Goal: Check status: Check status

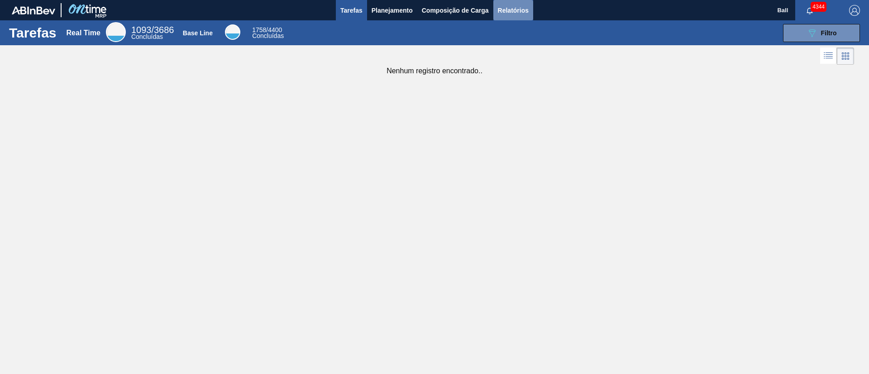
click at [509, 10] on span "Relatórios" at bounding box center [513, 10] width 31 height 11
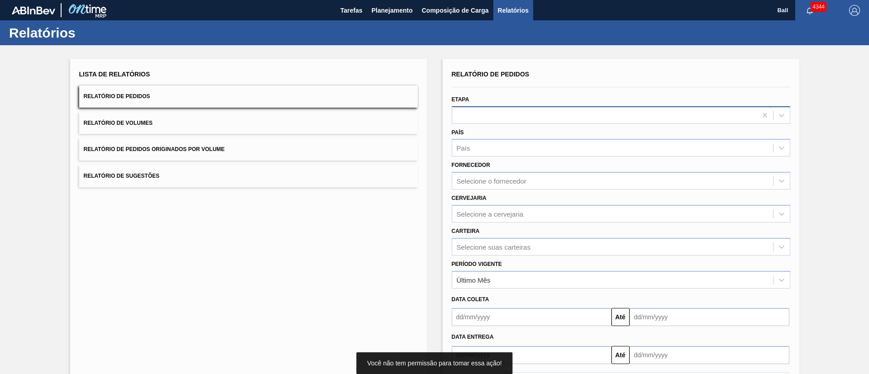
click at [514, 119] on div at bounding box center [604, 115] width 305 height 13
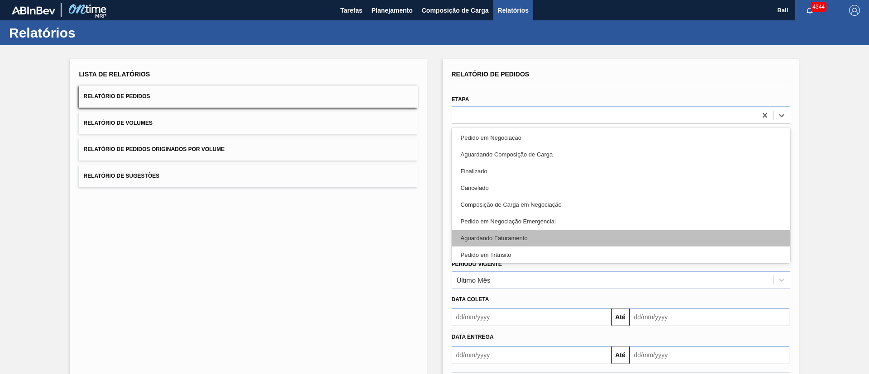
click at [533, 236] on div "Aguardando Faturamento" at bounding box center [621, 238] width 339 height 17
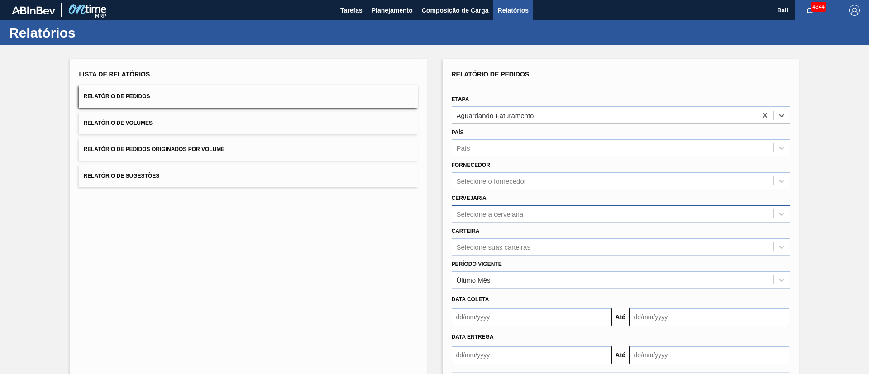
click at [506, 208] on div "Selecione a cervejaria" at bounding box center [612, 213] width 321 height 13
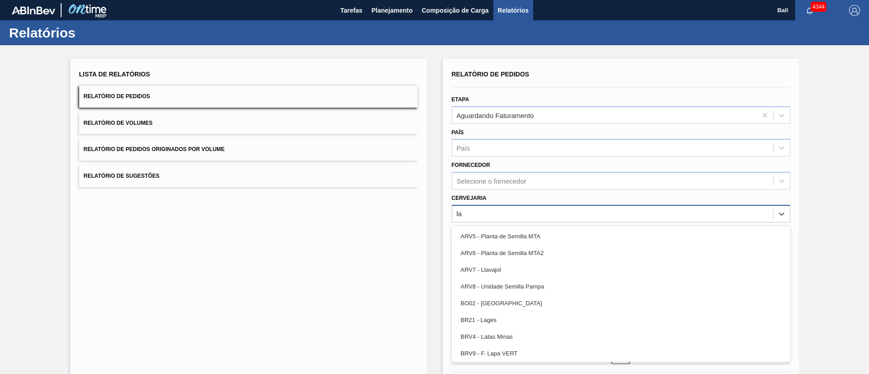
type input "lag"
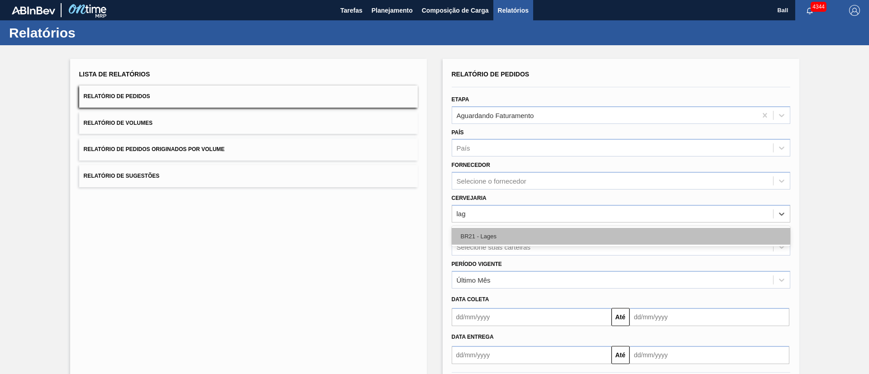
click at [519, 238] on div "BR21 - Lages" at bounding box center [621, 236] width 339 height 17
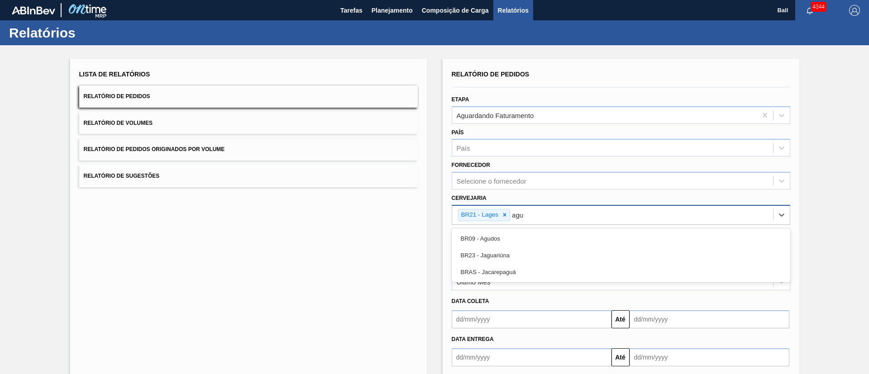
type input "agud"
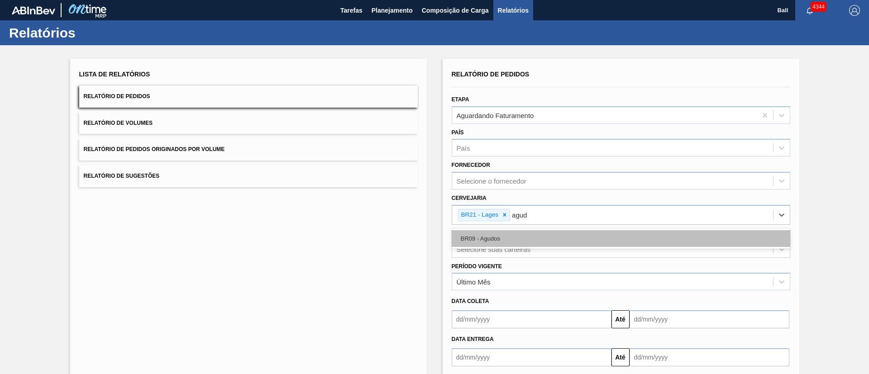
click at [528, 240] on div "BR09 - Agudos" at bounding box center [621, 238] width 339 height 17
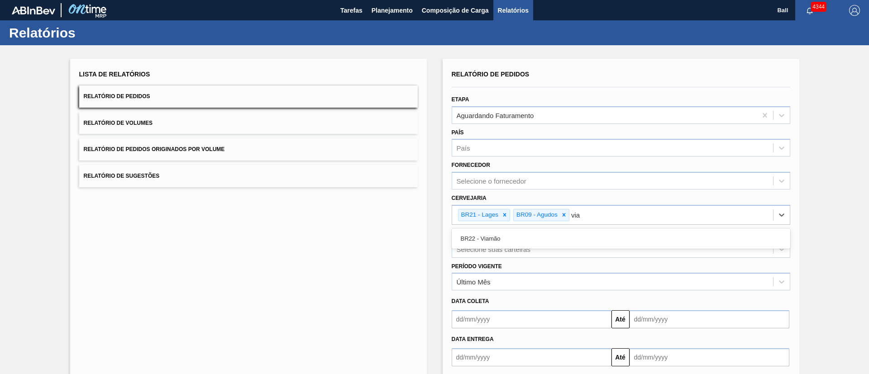
type input "viam"
click at [528, 240] on div "BR22 - Viamão" at bounding box center [621, 238] width 339 height 17
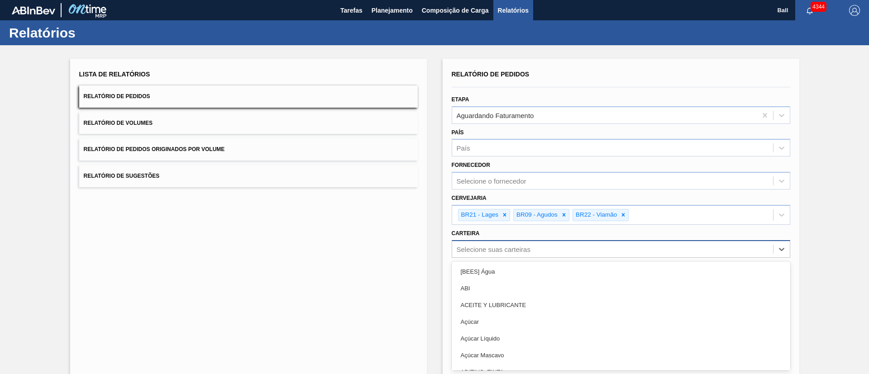
click at [557, 247] on div "option [BEES] Água focused, 1 of 101. 101 results available. Use Up and Down to…" at bounding box center [621, 249] width 339 height 18
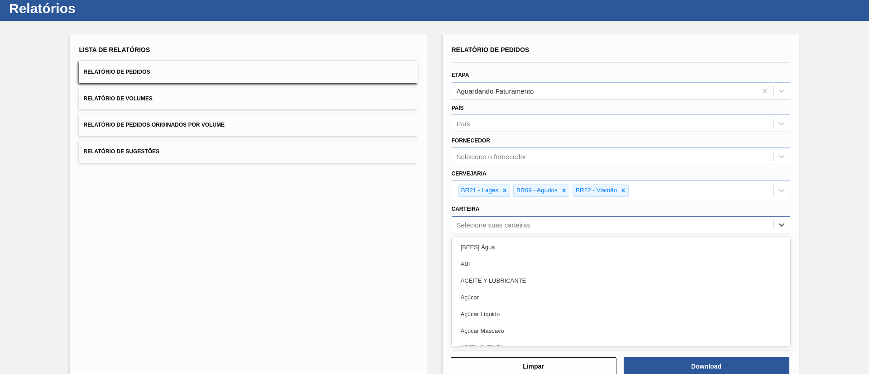
scroll to position [27, 0]
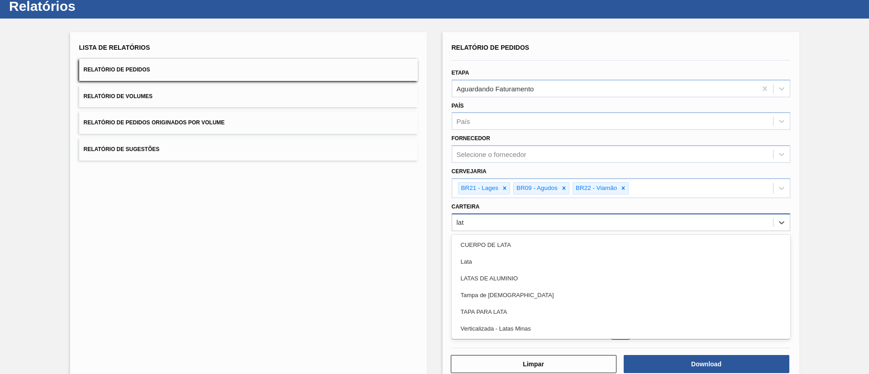
type input "lata"
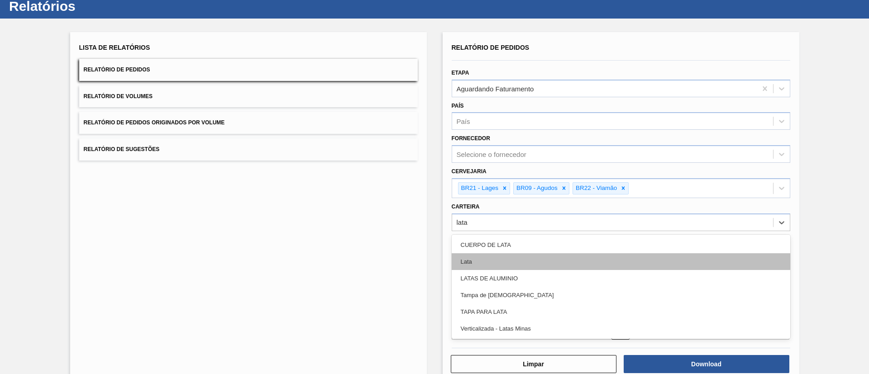
click at [555, 260] on div "Lata" at bounding box center [621, 262] width 339 height 17
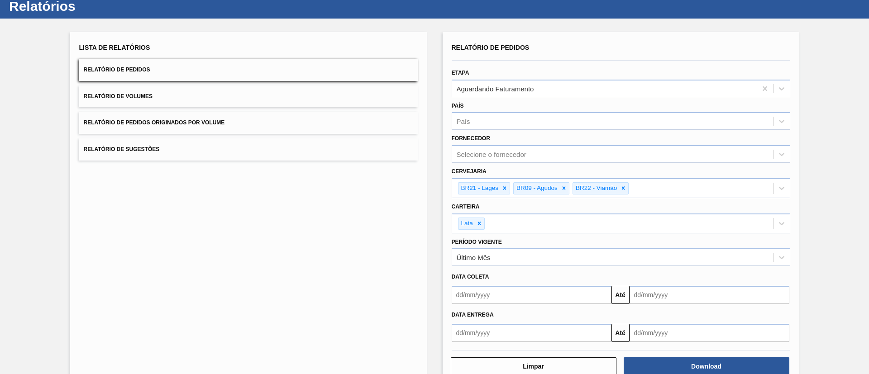
click at [551, 304] on div "Data entrega Até" at bounding box center [621, 323] width 346 height 38
click at [551, 302] on input "text" at bounding box center [532, 295] width 160 height 18
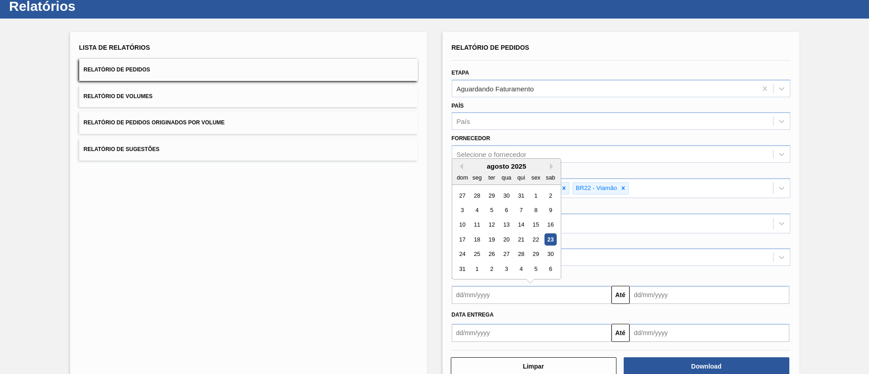
click at [550, 237] on div "23" at bounding box center [550, 240] width 12 height 12
type input "23/08/2025"
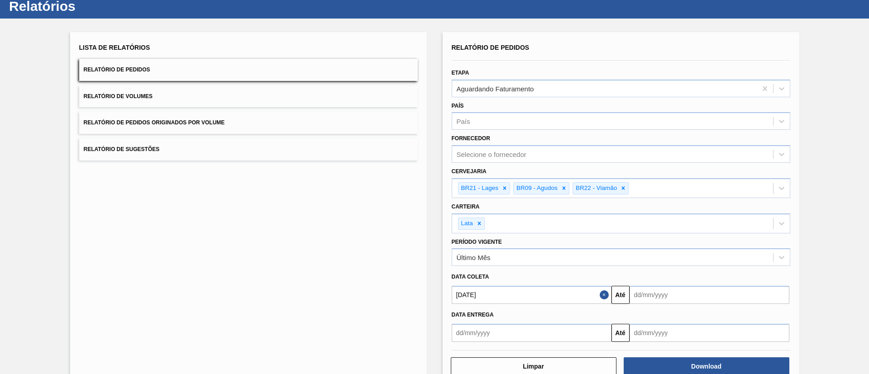
click at [668, 288] on input "text" at bounding box center [710, 295] width 160 height 18
click at [656, 250] on div "25" at bounding box center [655, 255] width 12 height 12
type input "25/08/2025"
click at [682, 360] on button "Download" at bounding box center [707, 367] width 166 height 18
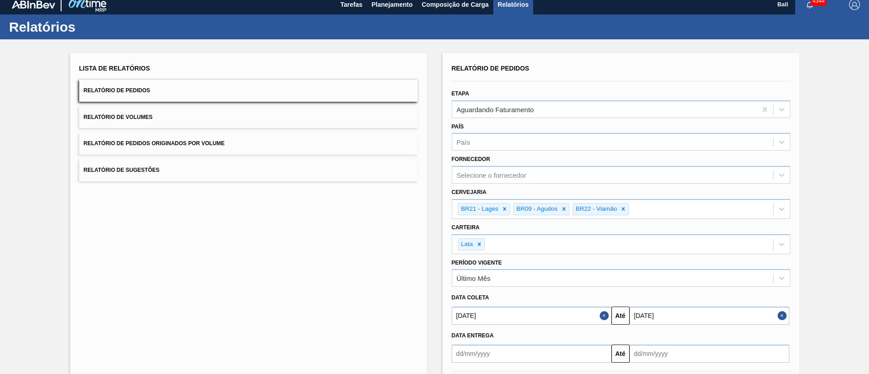
scroll to position [0, 0]
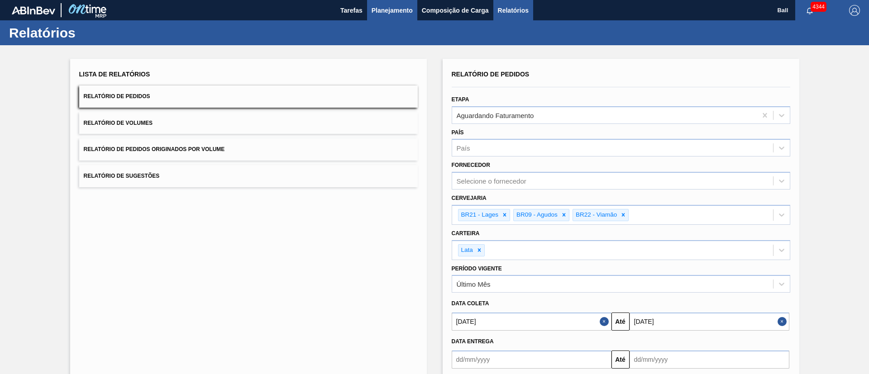
click at [401, 5] on span "Planejamento" at bounding box center [392, 10] width 41 height 11
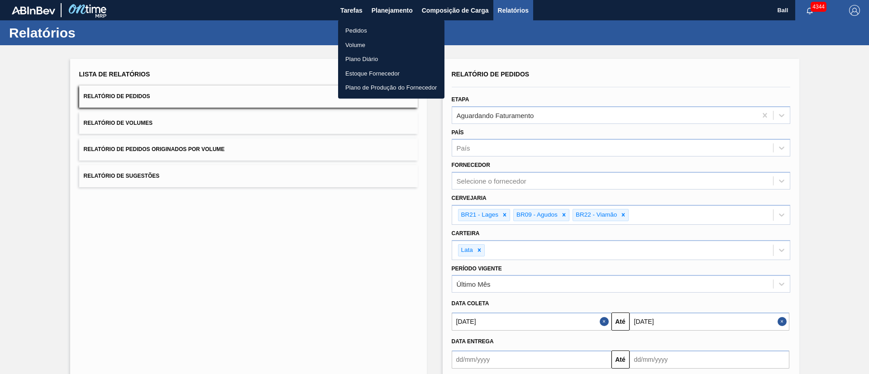
click at [410, 163] on div at bounding box center [434, 187] width 869 height 374
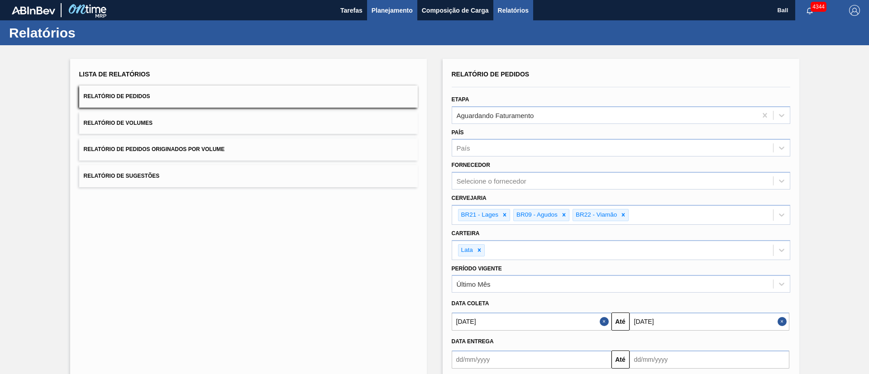
click at [390, 13] on span "Planejamento" at bounding box center [392, 10] width 41 height 11
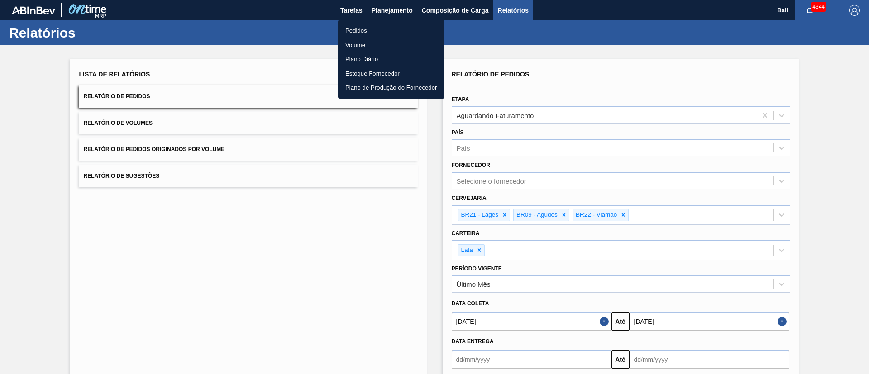
click at [377, 28] on li "Pedidos" at bounding box center [391, 31] width 106 height 14
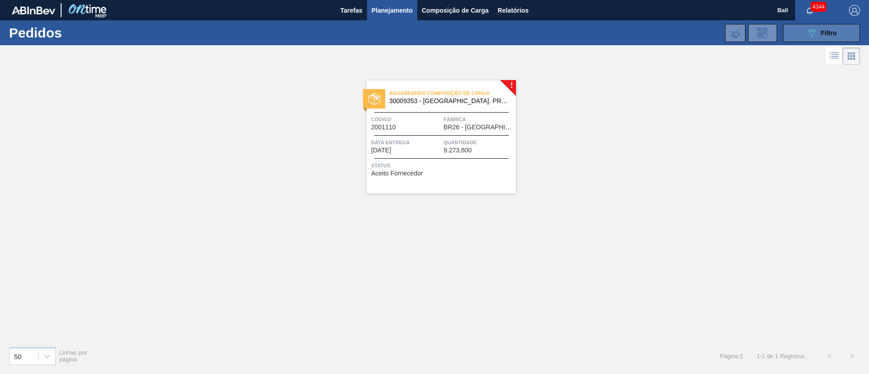
click at [821, 31] on span "Filtro" at bounding box center [829, 32] width 16 height 7
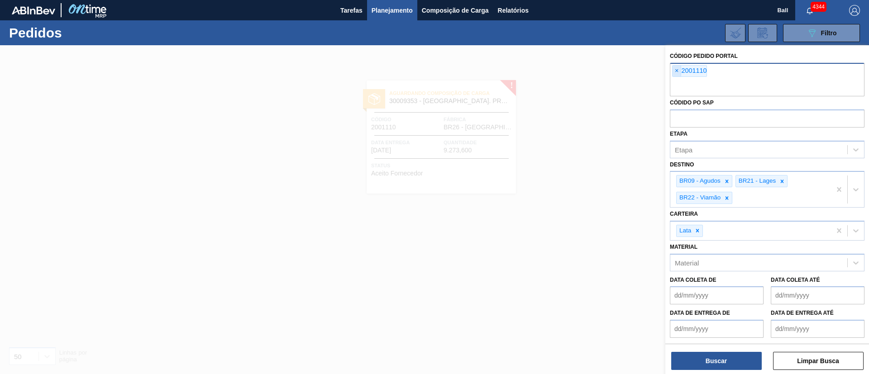
click at [679, 68] on span "×" at bounding box center [677, 71] width 9 height 11
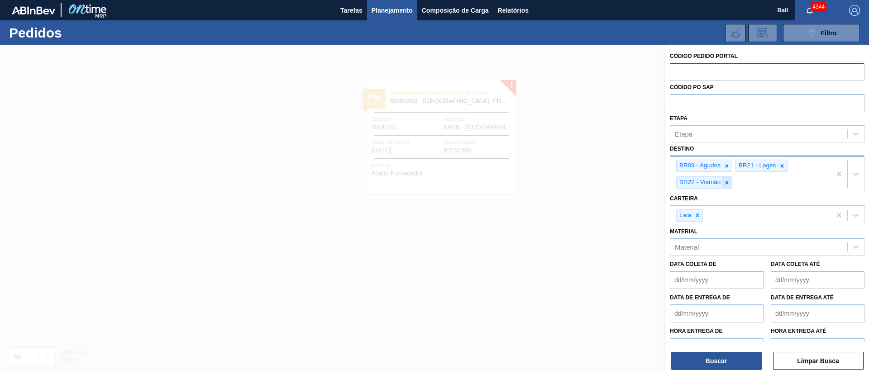
click at [727, 182] on icon at bounding box center [727, 182] width 3 height 3
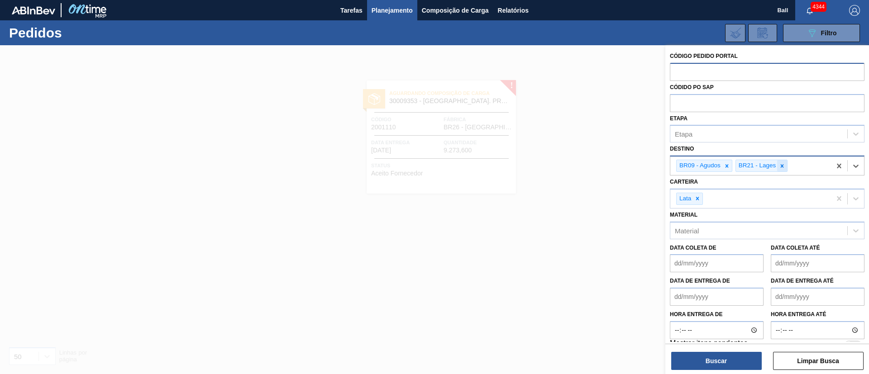
click at [782, 165] on icon at bounding box center [782, 165] width 3 height 3
click at [734, 265] on de "Data coleta de" at bounding box center [717, 263] width 94 height 18
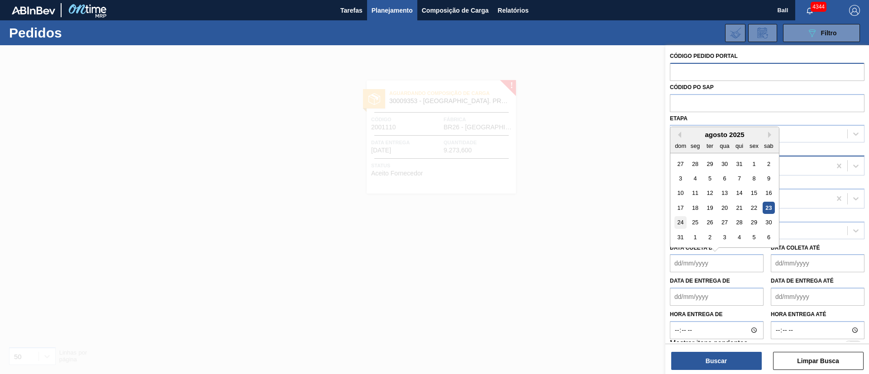
click at [686, 219] on div "24" at bounding box center [681, 223] width 12 height 12
type de "24/08/2025"
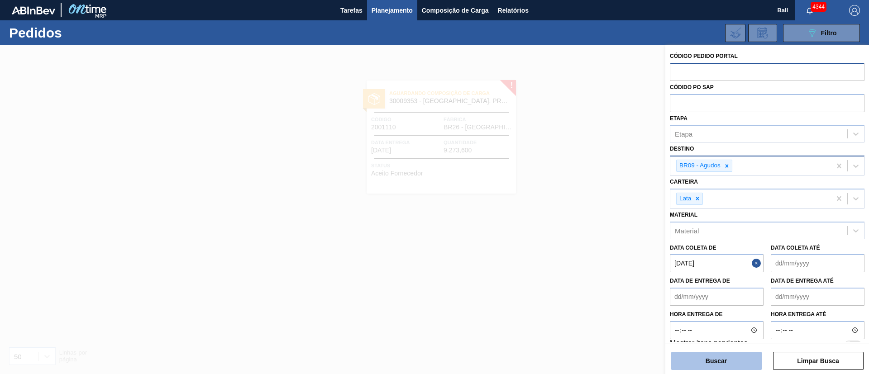
click at [737, 356] on button "Buscar" at bounding box center [717, 361] width 91 height 18
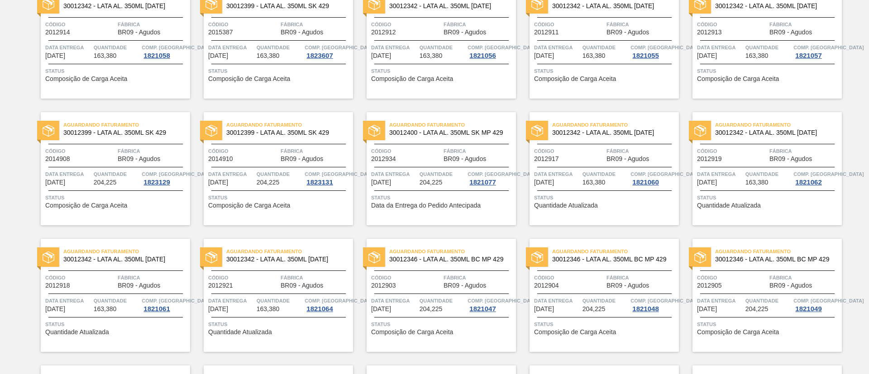
scroll to position [543, 0]
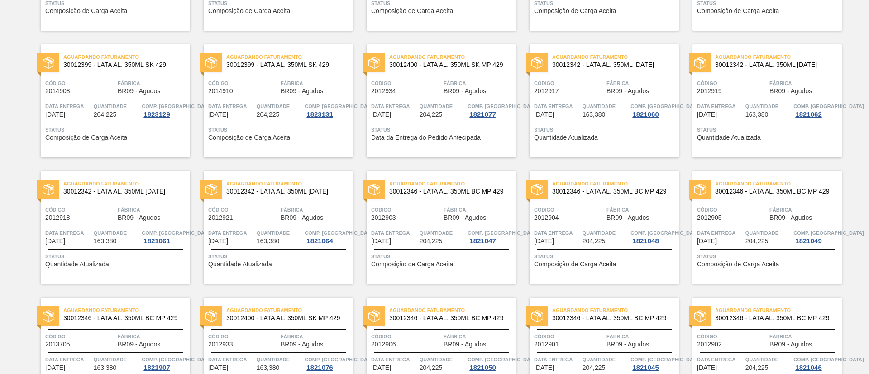
click at [594, 72] on div "Aguardando Faturamento 30012342 - LATA AL. 350ML BC 429 Código 2012917 Fábrica …" at bounding box center [604, 100] width 149 height 113
click at [746, 77] on div "Aguardando Faturamento 30012342 - LATA AL. 350ML BC 429 Código 2012919 Fábrica …" at bounding box center [767, 100] width 149 height 113
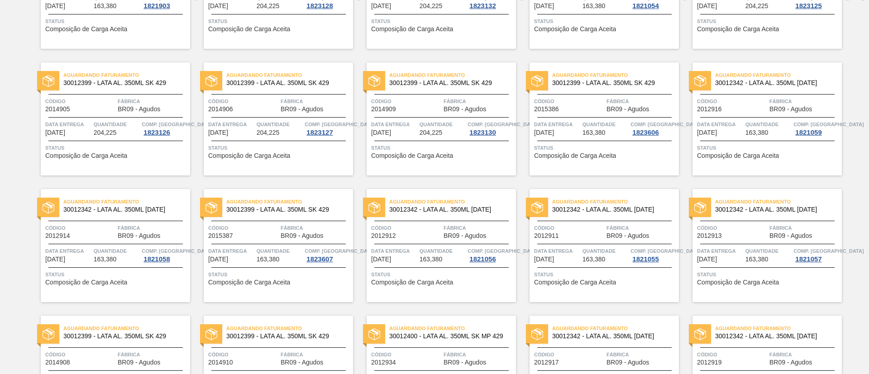
scroll to position [0, 0]
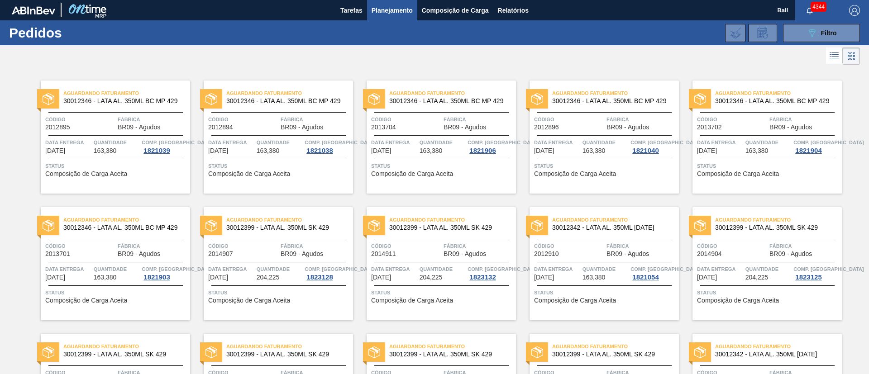
click at [839, 54] on li at bounding box center [834, 56] width 17 height 16
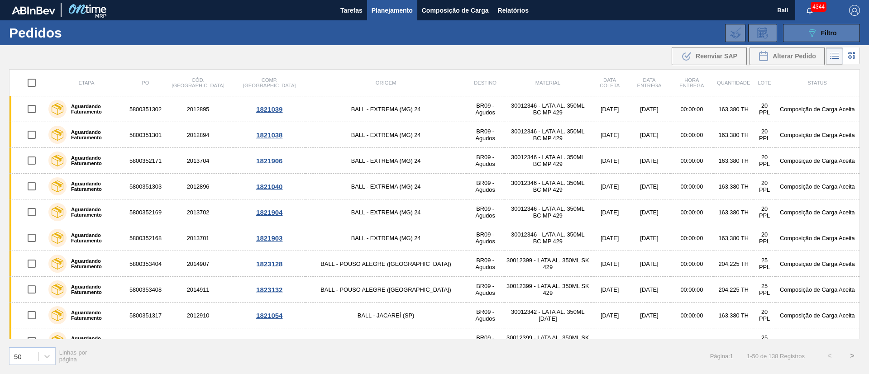
click at [808, 34] on icon "089F7B8B-B2A5-4AFE-B5C0-19BA573D28AC" at bounding box center [812, 33] width 11 height 11
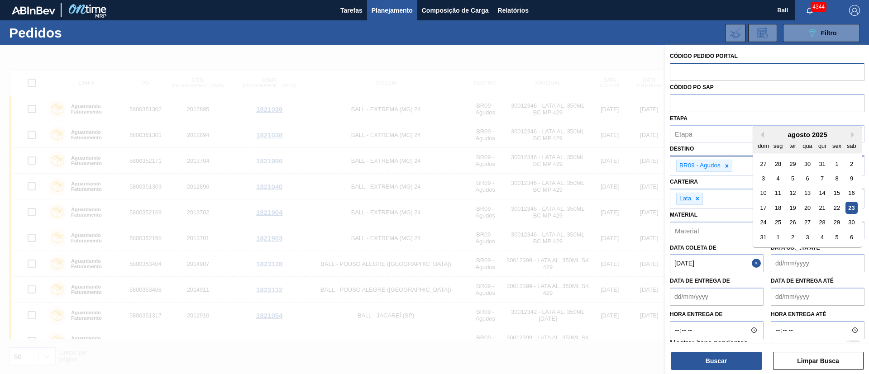
click at [844, 262] on até "Data coleta até" at bounding box center [818, 263] width 94 height 18
click at [781, 224] on div "25" at bounding box center [779, 223] width 12 height 12
type até "25/08/2025"
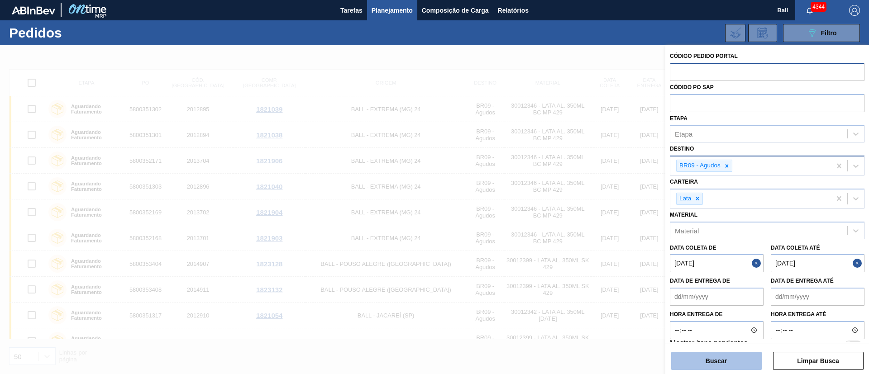
click at [731, 359] on button "Buscar" at bounding box center [717, 361] width 91 height 18
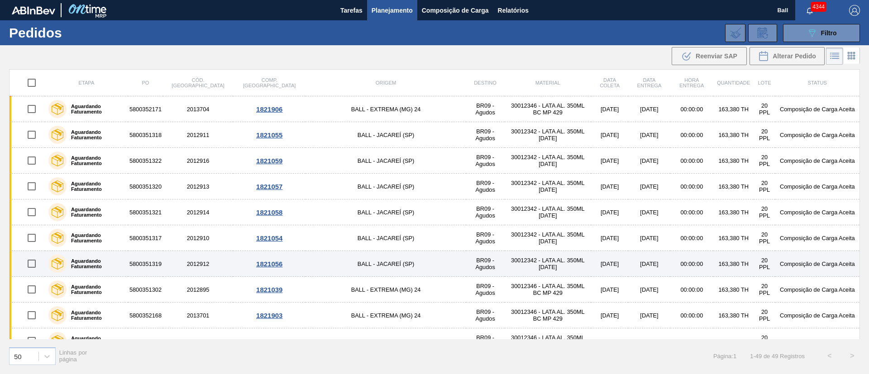
click at [505, 264] on td "30012342 - LATA AL. 350ML BC 429" at bounding box center [548, 264] width 86 height 26
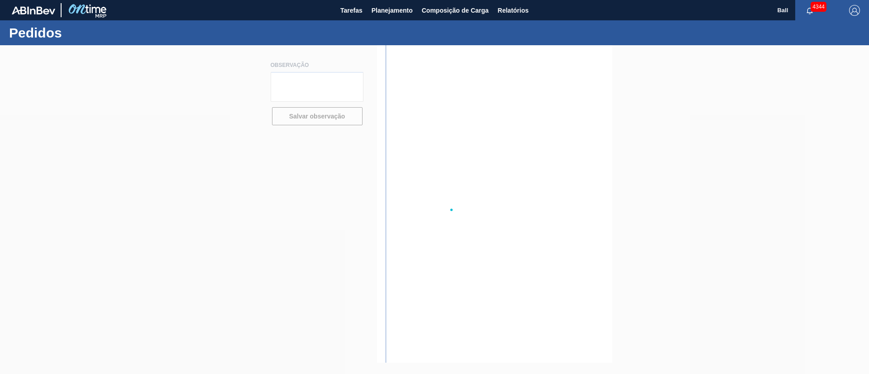
click at [442, 264] on div at bounding box center [434, 209] width 869 height 329
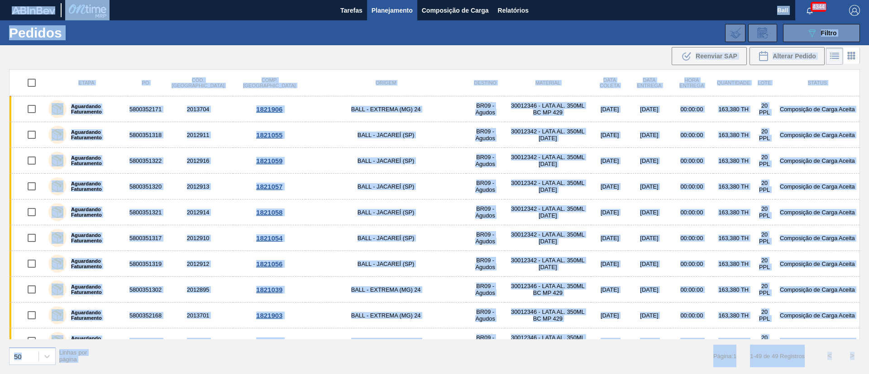
click at [453, 48] on div ".b{fill:var(--color-action-default)} Reenviar SAP Alterar Pedido" at bounding box center [434, 56] width 869 height 22
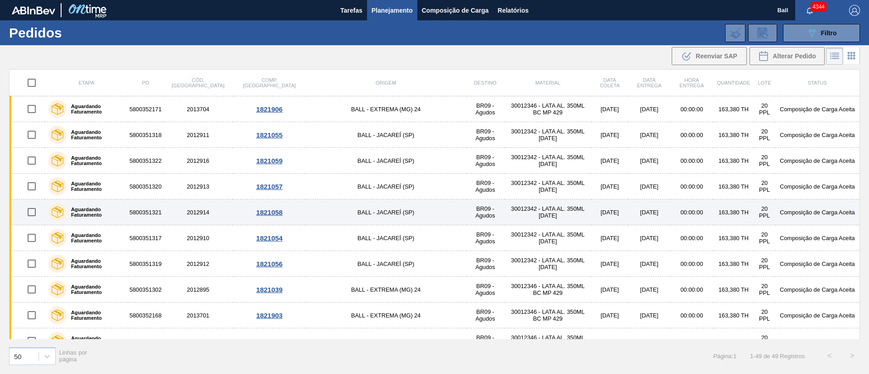
click at [505, 218] on td "30012342 - LATA AL. 350ML BC 429" at bounding box center [548, 213] width 86 height 26
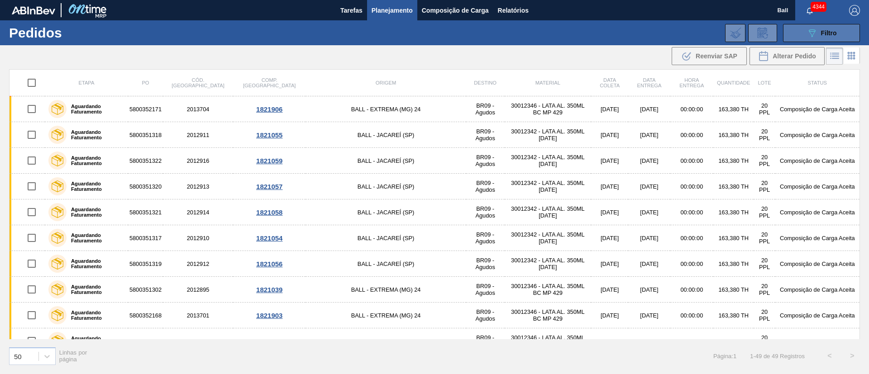
click at [811, 31] on icon "089F7B8B-B2A5-4AFE-B5C0-19BA573D28AC" at bounding box center [812, 33] width 11 height 11
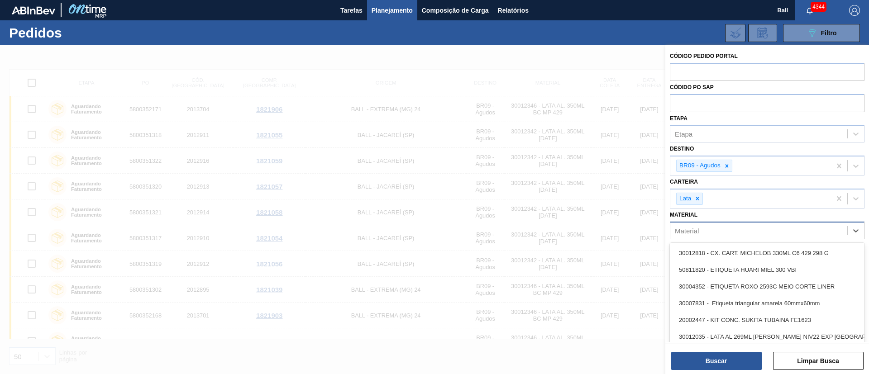
click at [730, 227] on div "Material" at bounding box center [759, 230] width 177 height 13
paste input "30012342"
type input "30012342"
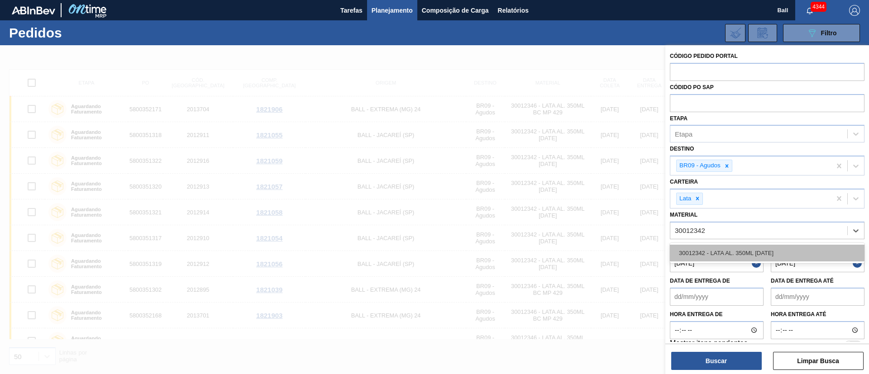
click at [731, 252] on div "30012342 - LATA AL. 350ML BC 429" at bounding box center [767, 253] width 195 height 17
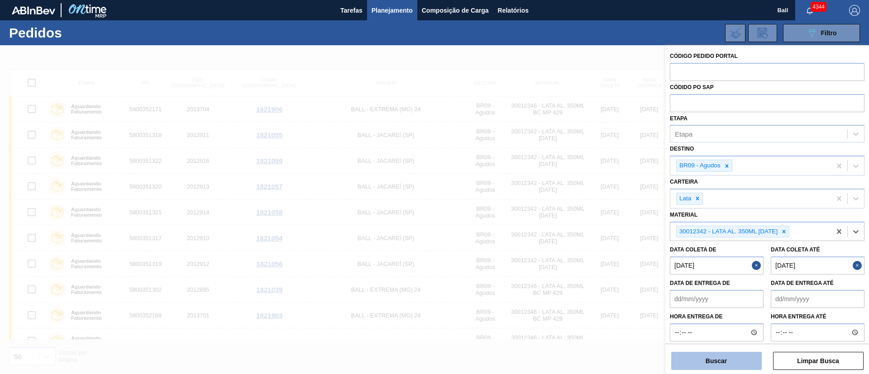
click at [728, 362] on button "Buscar" at bounding box center [717, 361] width 91 height 18
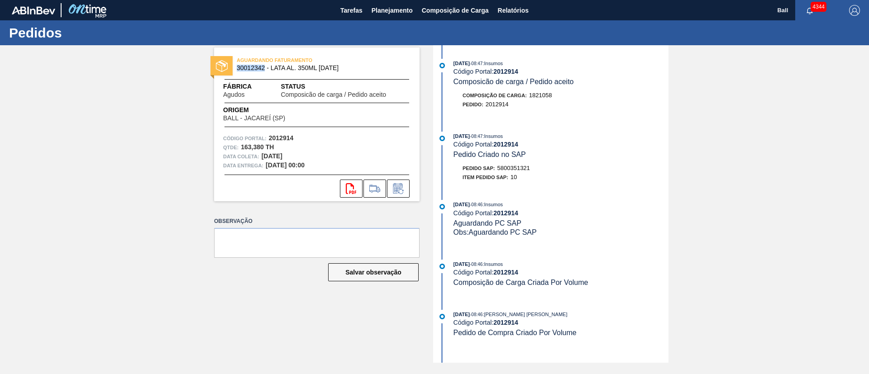
drag, startPoint x: 264, startPoint y: 69, endPoint x: 237, endPoint y: 69, distance: 26.3
click at [237, 69] on span "30012342 - LATA AL. 350ML [DATE]" at bounding box center [319, 68] width 164 height 7
copy span "30012342"
